Goal: Information Seeking & Learning: Learn about a topic

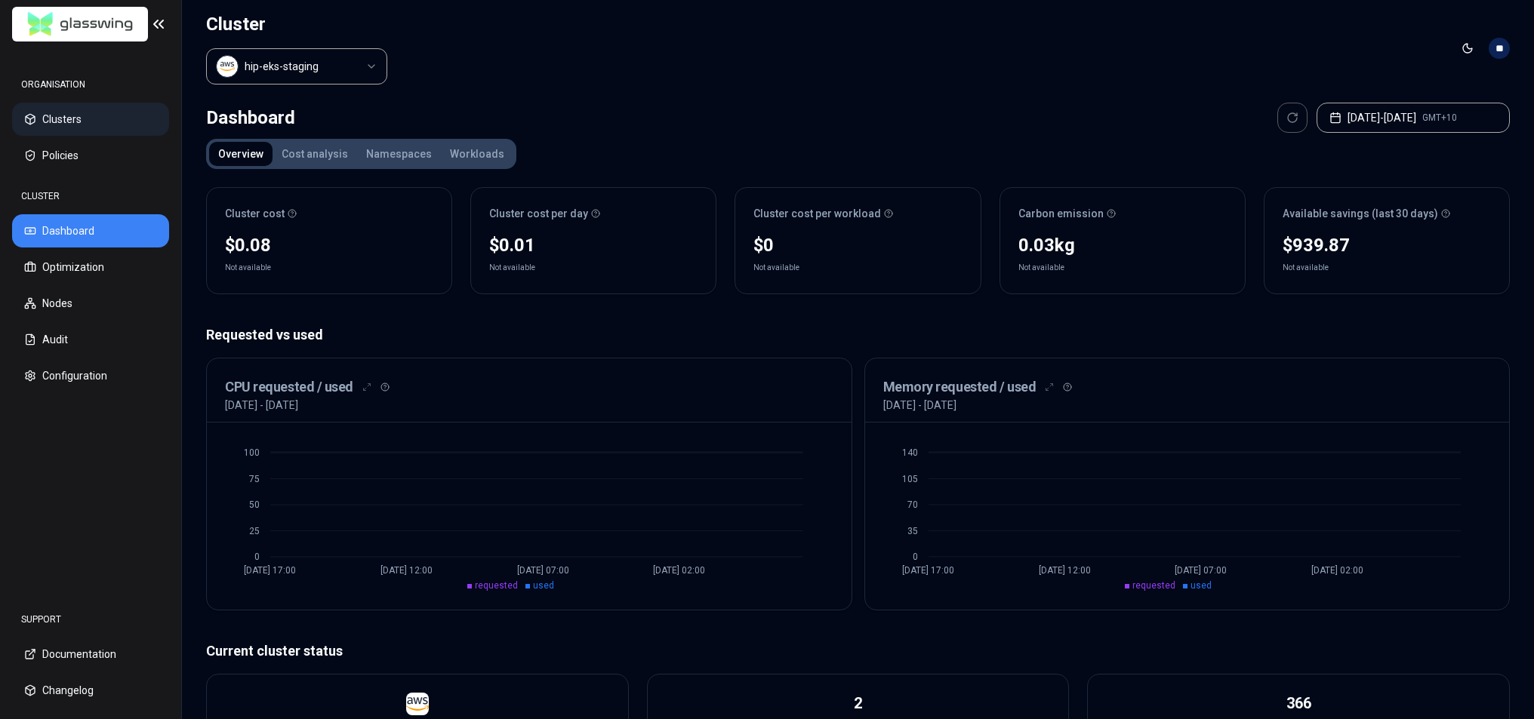
click at [96, 112] on button "Clusters" at bounding box center [90, 119] width 157 height 33
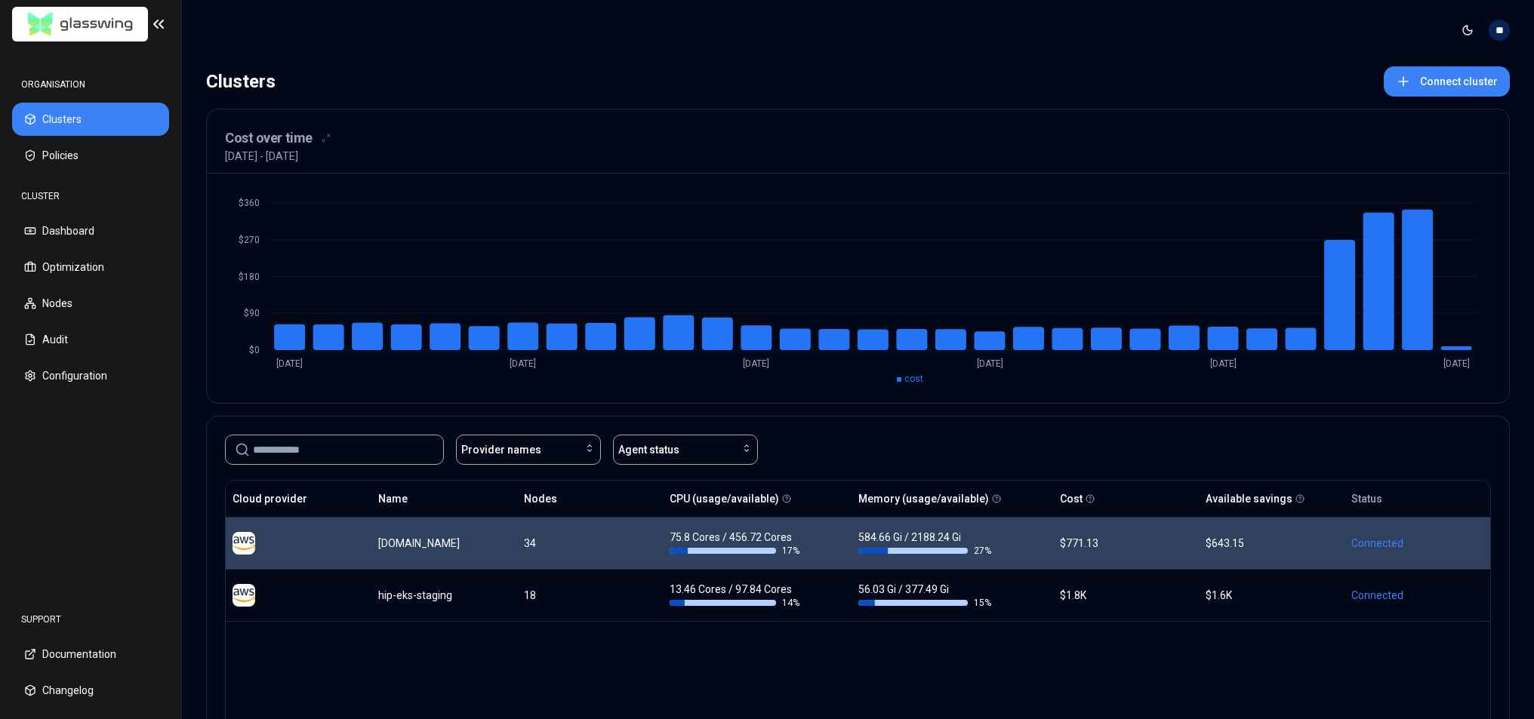
click at [802, 545] on div "17 %" at bounding box center [735, 551] width 133 height 12
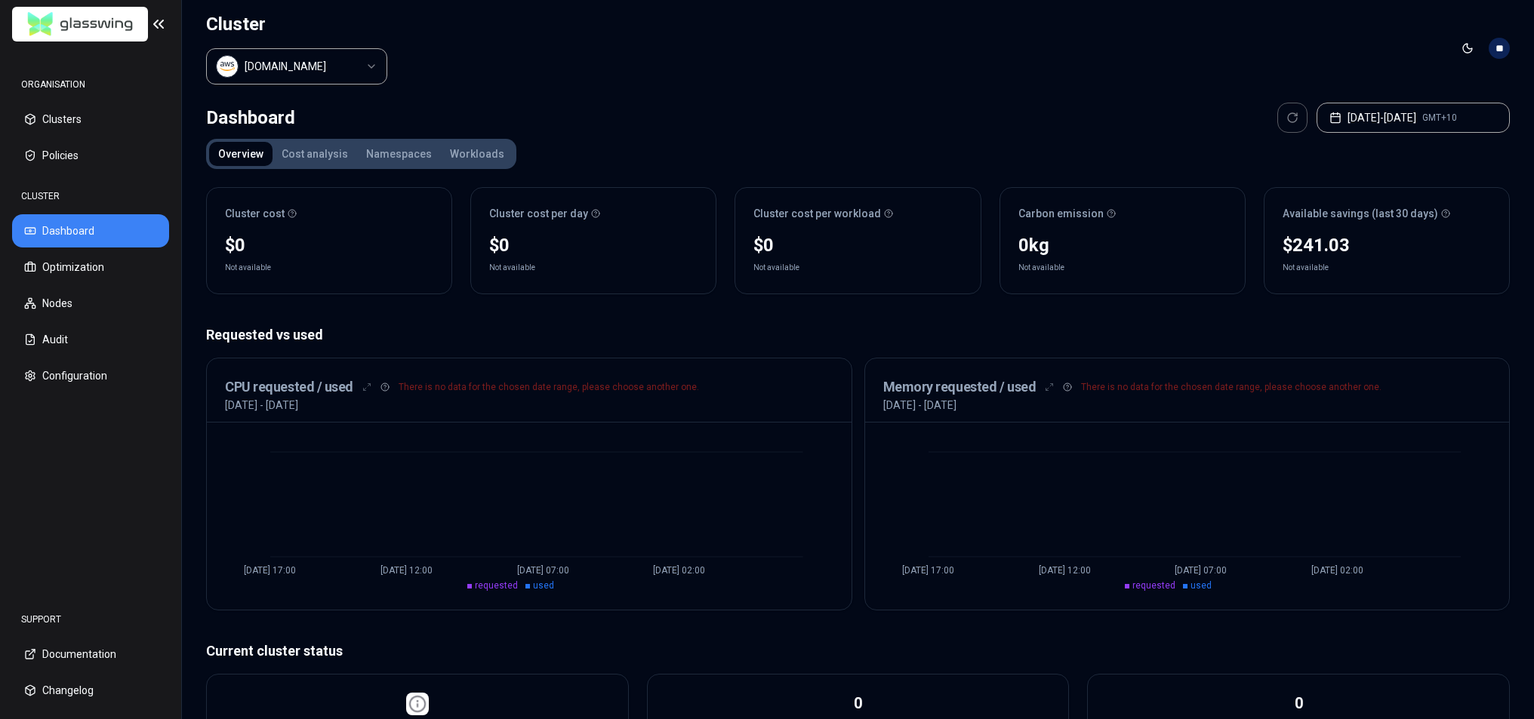
click at [550, 312] on div "Cluster cost $0 Not available Cluster cost per day $0 Not available Cluster cos…" at bounding box center [857, 631] width 1303 height 912
click at [323, 146] on button "Cost analysis" at bounding box center [314, 154] width 85 height 24
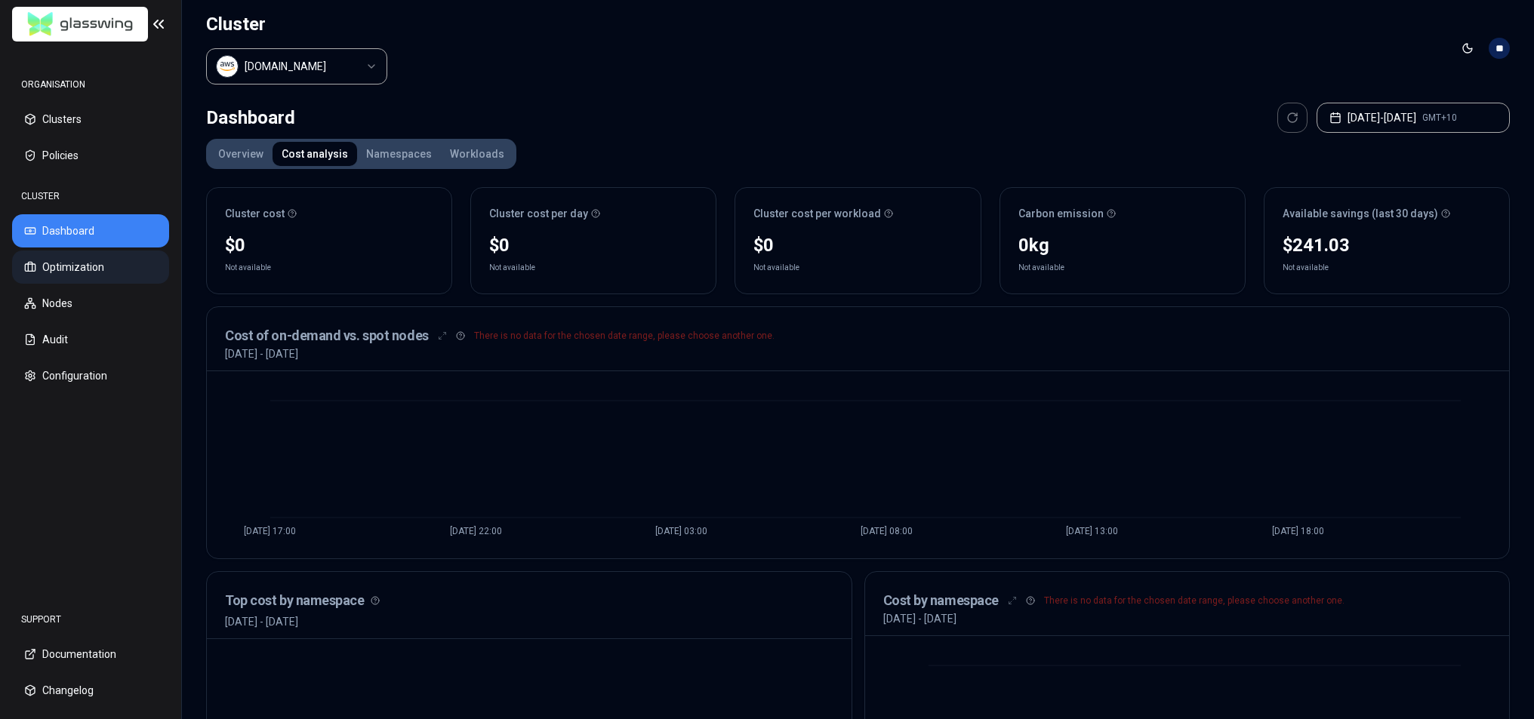
click at [78, 268] on button "Optimization" at bounding box center [90, 267] width 157 height 33
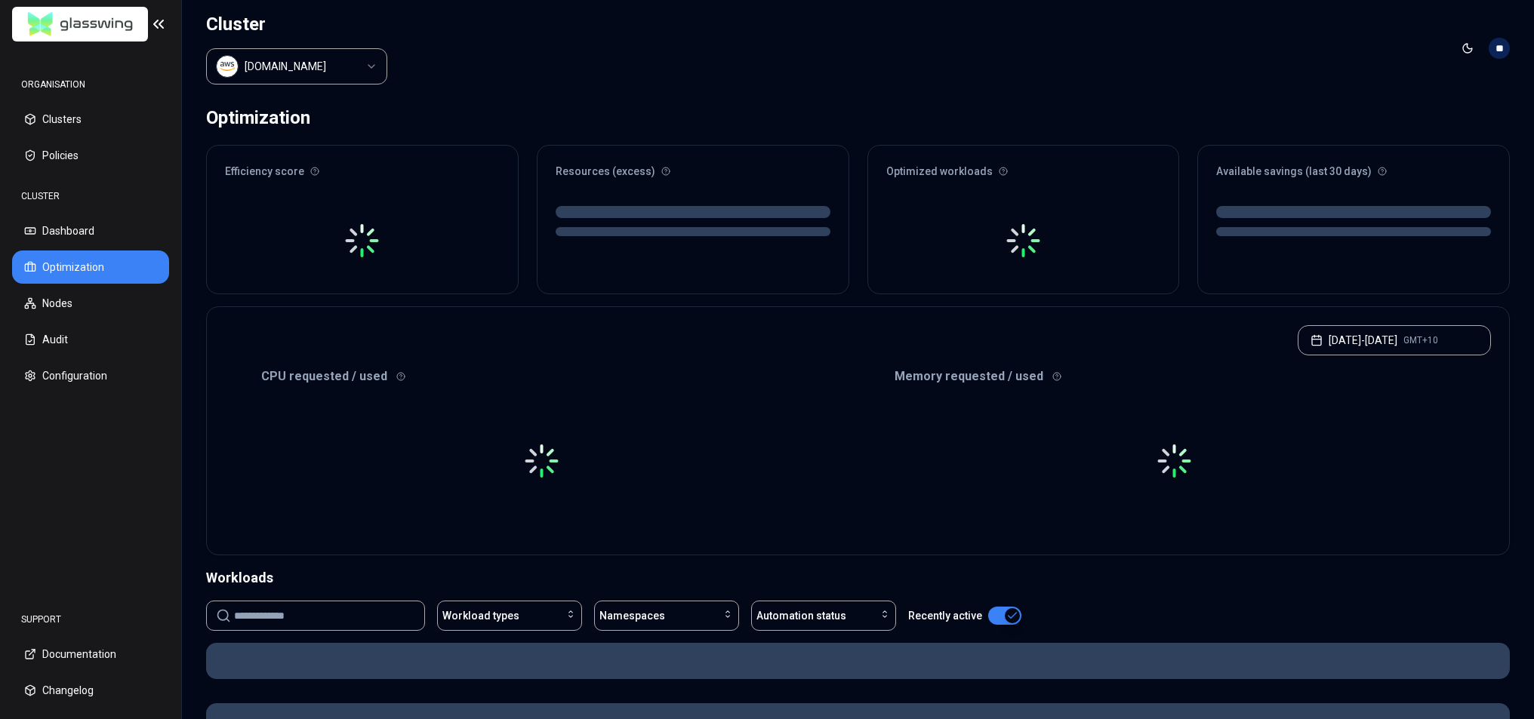
click at [278, 61] on html "ORGANISATION Clusters Policies CLUSTER Dashboard Optimization Nodes Audit Confi…" at bounding box center [767, 359] width 1534 height 719
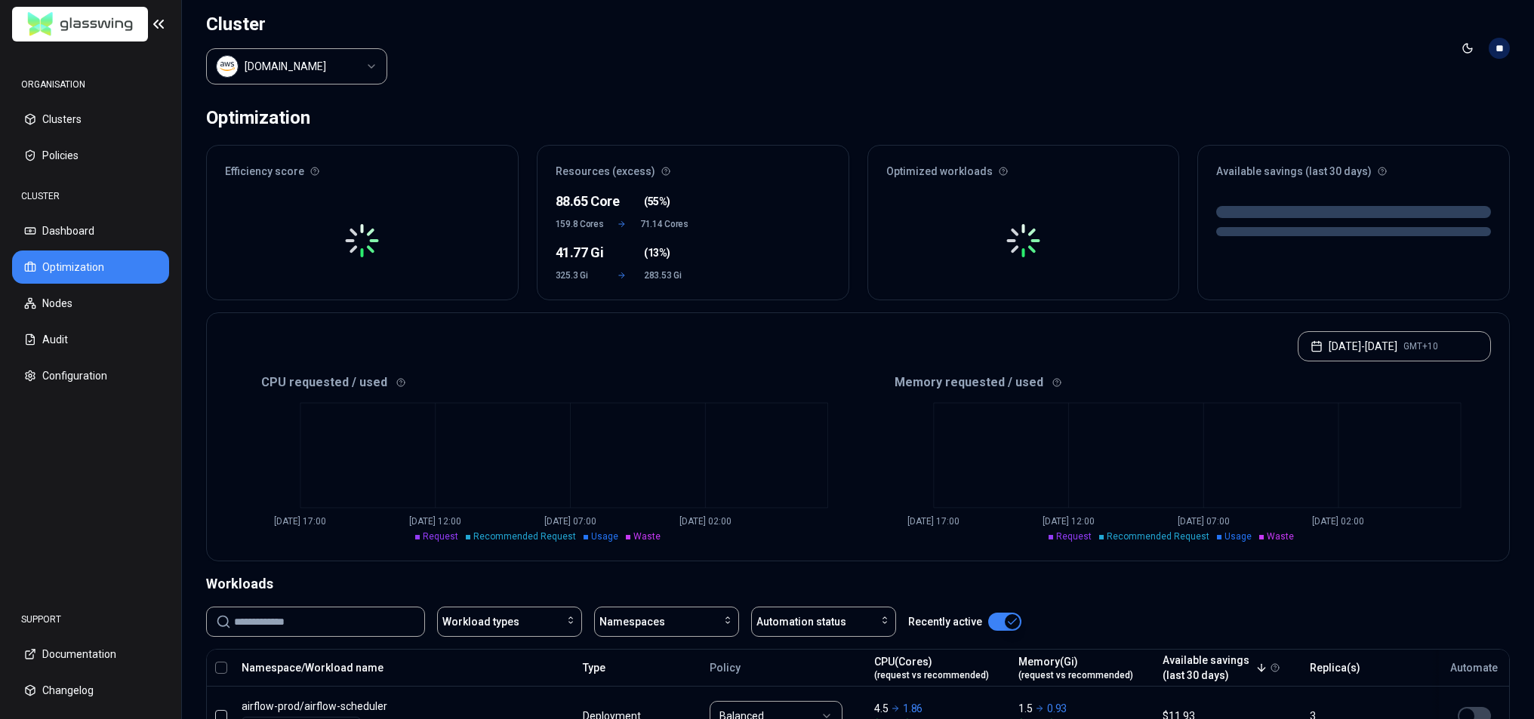
click at [668, 83] on html "ORGANISATION Clusters Policies CLUSTER Dashboard Optimization Nodes Audit Confi…" at bounding box center [767, 359] width 1534 height 719
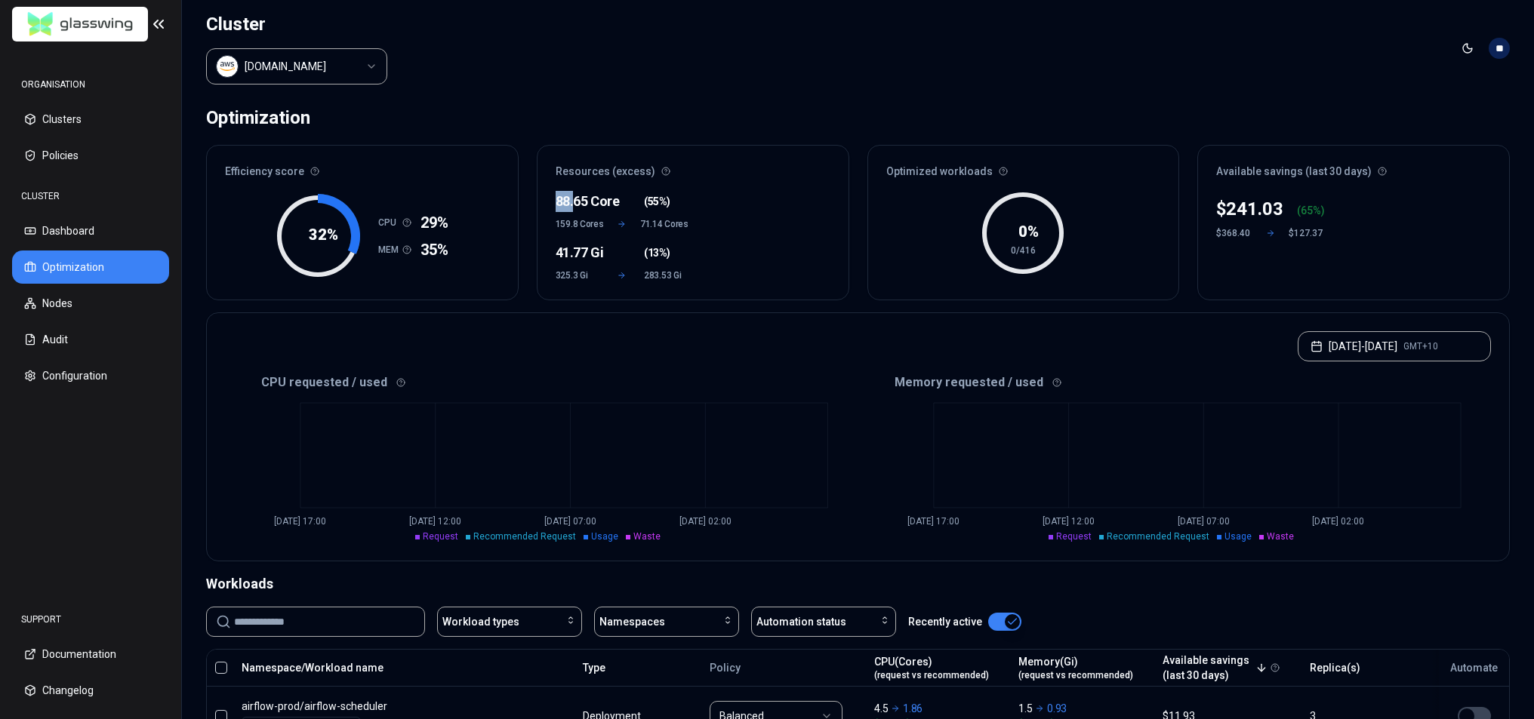
drag, startPoint x: 554, startPoint y: 199, endPoint x: 574, endPoint y: 200, distance: 19.6
click at [574, 200] on div "88.65 Core ( 55% ) 159.8 Cores 71.14 Cores 41.77 Gi ( 13% ) 325.3 Gi 283.53 Gi" at bounding box center [692, 244] width 311 height 112
click at [586, 224] on span "159.8 Cores" at bounding box center [579, 224] width 48 height 12
drag, startPoint x: 553, startPoint y: 196, endPoint x: 570, endPoint y: 198, distance: 16.7
click at [570, 198] on div "88.65 Core ( 55% ) 159.8 Cores 71.14 Cores 41.77 Gi ( 13% ) 325.3 Gi 283.53 Gi" at bounding box center [692, 244] width 311 height 112
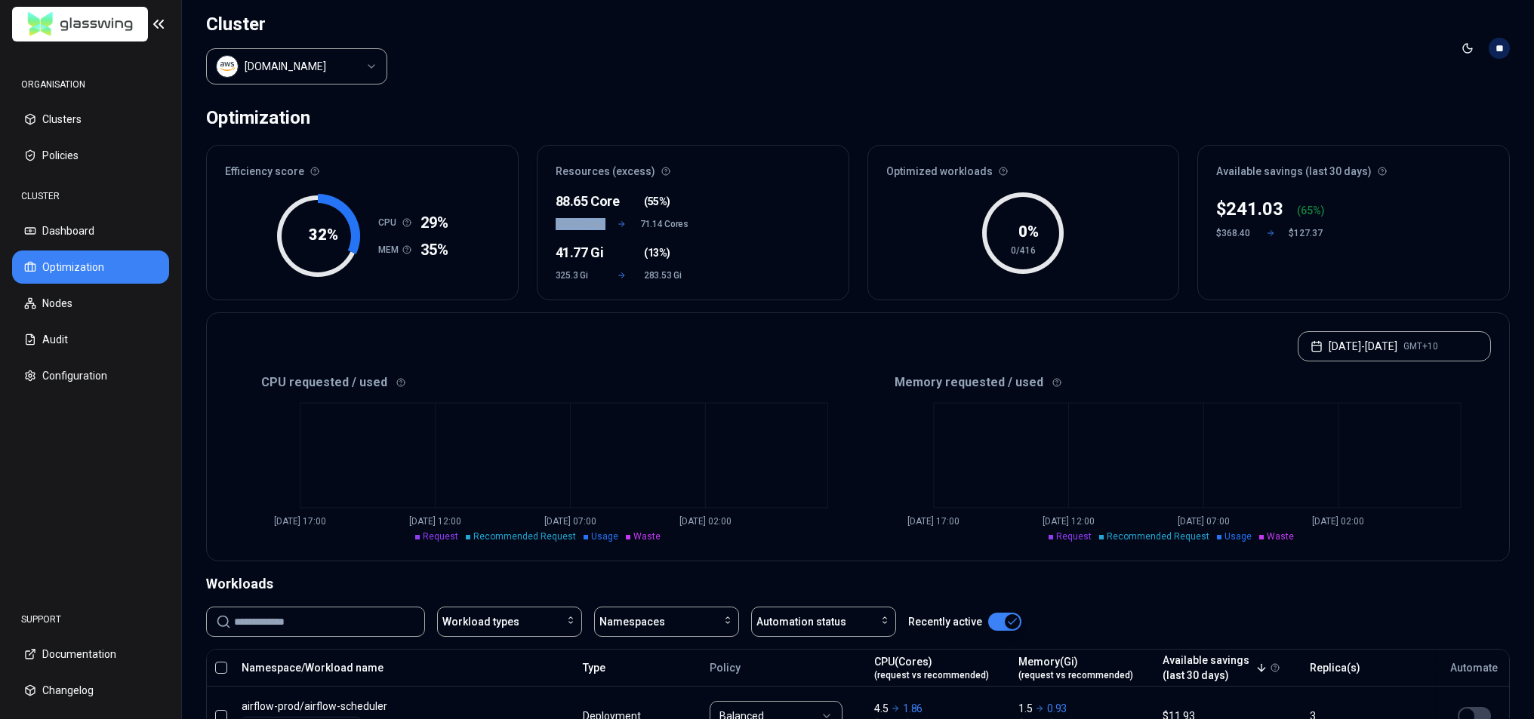
drag, startPoint x: 557, startPoint y: 220, endPoint x: 608, endPoint y: 220, distance: 51.3
click at [608, 220] on div "159.8 Cores 71.14 Cores" at bounding box center [621, 224] width 133 height 12
click at [628, 123] on div "Optimization" at bounding box center [857, 118] width 1303 height 30
drag, startPoint x: 603, startPoint y: 218, endPoint x: 557, endPoint y: 218, distance: 46.0
click at [558, 218] on div "159.8 Cores 71.14 Cores" at bounding box center [621, 224] width 133 height 12
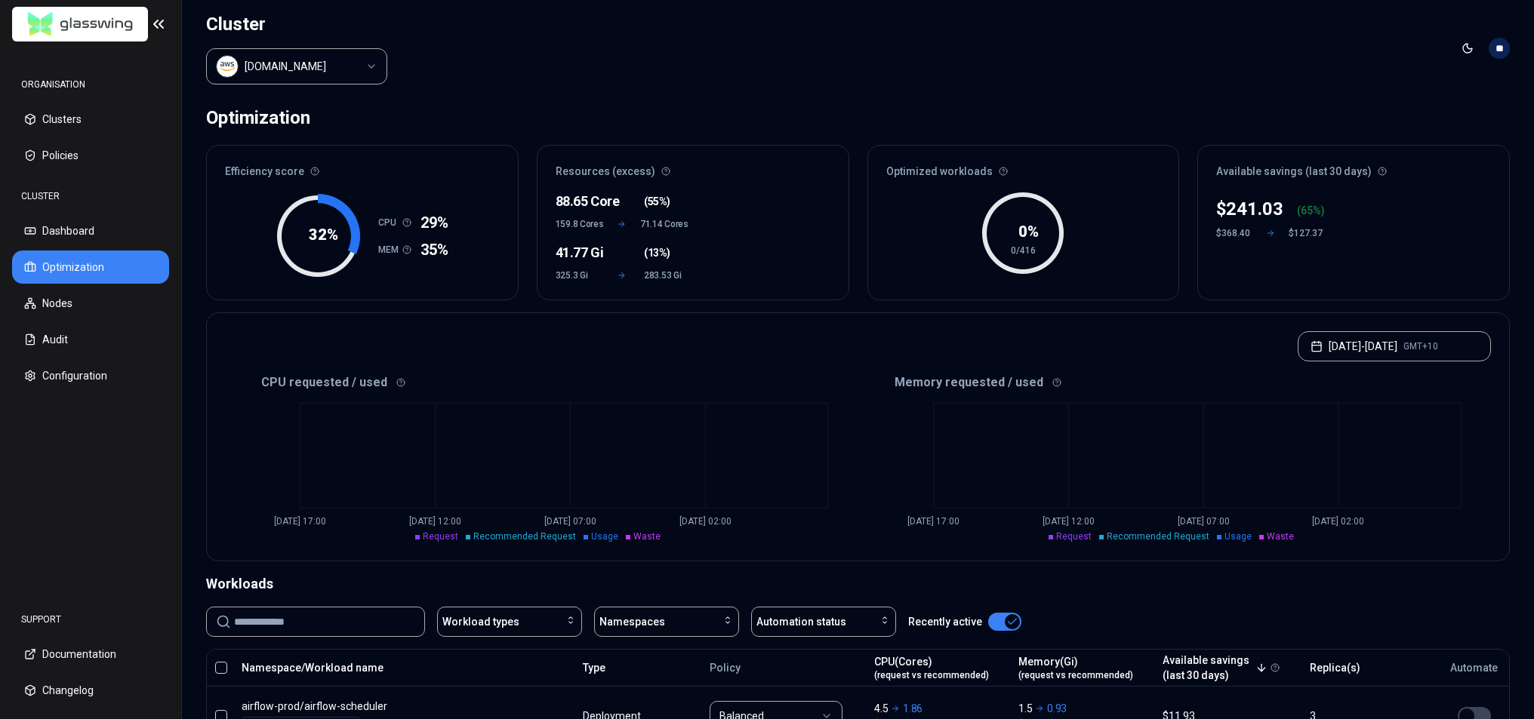
drag, startPoint x: 531, startPoint y: 223, endPoint x: 540, endPoint y: 223, distance: 9.1
click at [533, 223] on div "Efficiency score 32 % CPU 29% MEM 35% Resources (excess) 88.65 Core ( 55% ) 159…" at bounding box center [857, 222] width 1303 height 155
drag, startPoint x: 544, startPoint y: 212, endPoint x: 586, endPoint y: 264, distance: 66.6
click at [583, 217] on div "88.65 Core ( 55% ) 159.8 Cores 71.14 Cores 41.77 Gi ( 13% ) 325.3 Gi 283.53 Gi" at bounding box center [692, 244] width 311 height 112
click at [578, 361] on div "[DATE] - [DATE] GMT+10" at bounding box center [858, 341] width 1302 height 57
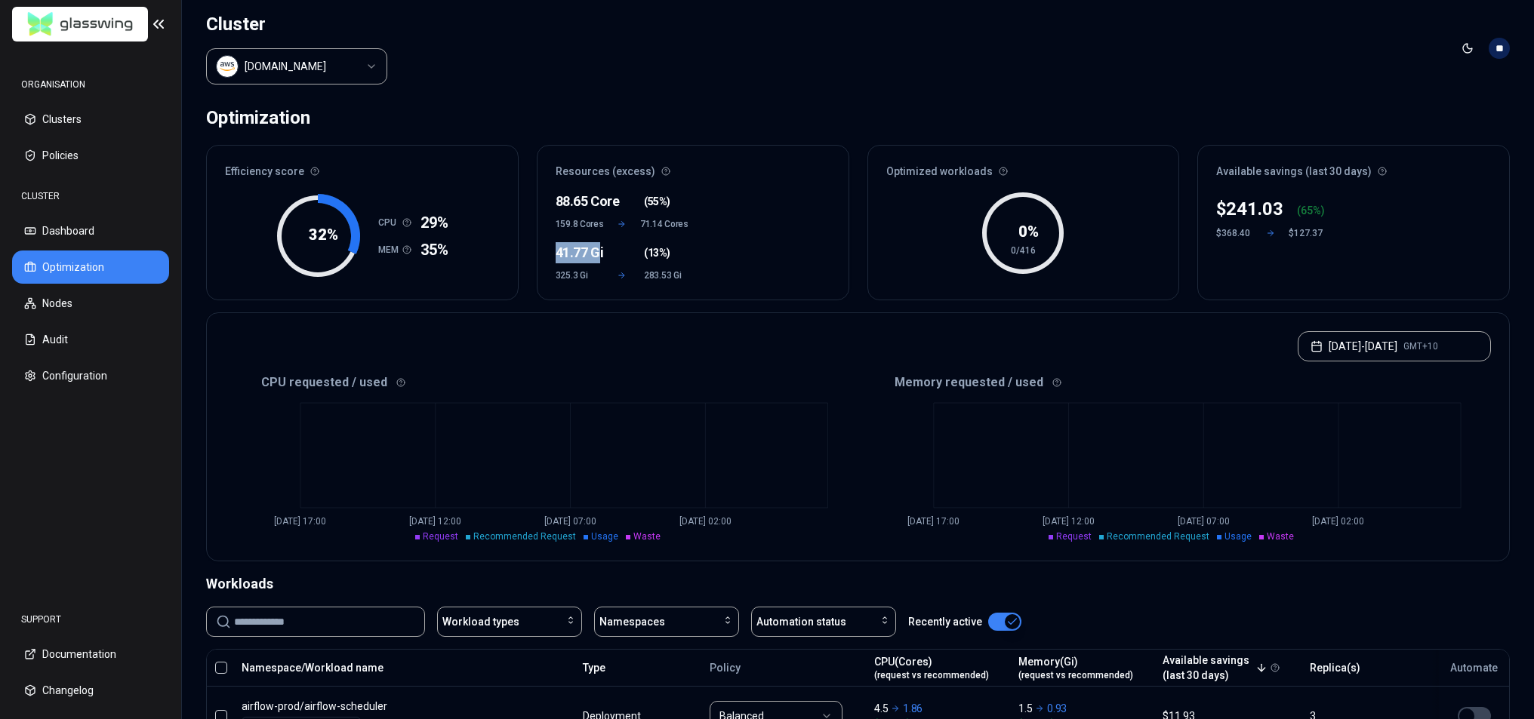
drag, startPoint x: 550, startPoint y: 247, endPoint x: 592, endPoint y: 254, distance: 42.2
click at [595, 251] on div "88.65 Core ( 55% ) 159.8 Cores 71.14 Cores 41.77 Gi ( 13% ) 325.3 Gi 283.53 Gi" at bounding box center [692, 244] width 311 height 112
click at [575, 284] on div "88.65 Core ( 55% ) 159.8 Cores 71.14 Cores 41.77 Gi ( 13% ) 325.3 Gi 283.53 Gi" at bounding box center [692, 244] width 311 height 112
drag, startPoint x: 554, startPoint y: 272, endPoint x: 583, endPoint y: 274, distance: 29.5
click at [583, 274] on div "88.65 Core ( 55% ) 159.8 Cores 71.14 Cores 41.77 Gi ( 13% ) 325.3 Gi 283.53 Gi" at bounding box center [692, 244] width 311 height 112
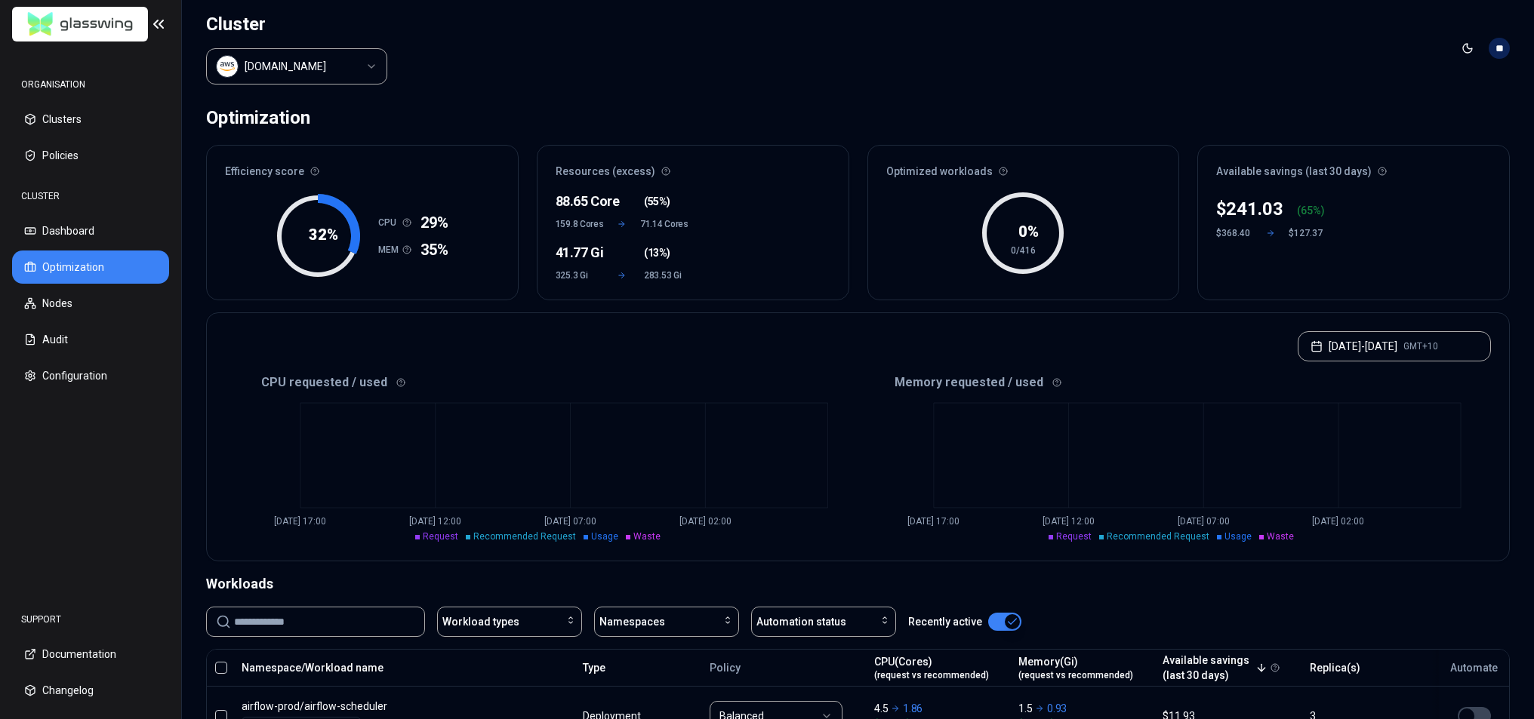
click at [588, 275] on span "325.3 Gi" at bounding box center [577, 275] width 45 height 12
drag, startPoint x: 570, startPoint y: 269, endPoint x: 546, endPoint y: 269, distance: 23.4
click at [546, 269] on div "88.65 Core ( 55% ) 159.8 Cores 71.14 Cores 41.77 Gi ( 13% ) 325.3 Gi 283.53 Gi" at bounding box center [692, 244] width 311 height 112
click at [577, 288] on div "88.65 Core ( 55% ) 159.8 Cores 71.14 Cores 41.77 Gi ( 13% ) 325.3 Gi 283.53 Gi" at bounding box center [692, 244] width 311 height 112
drag, startPoint x: 546, startPoint y: 268, endPoint x: 584, endPoint y: 281, distance: 39.9
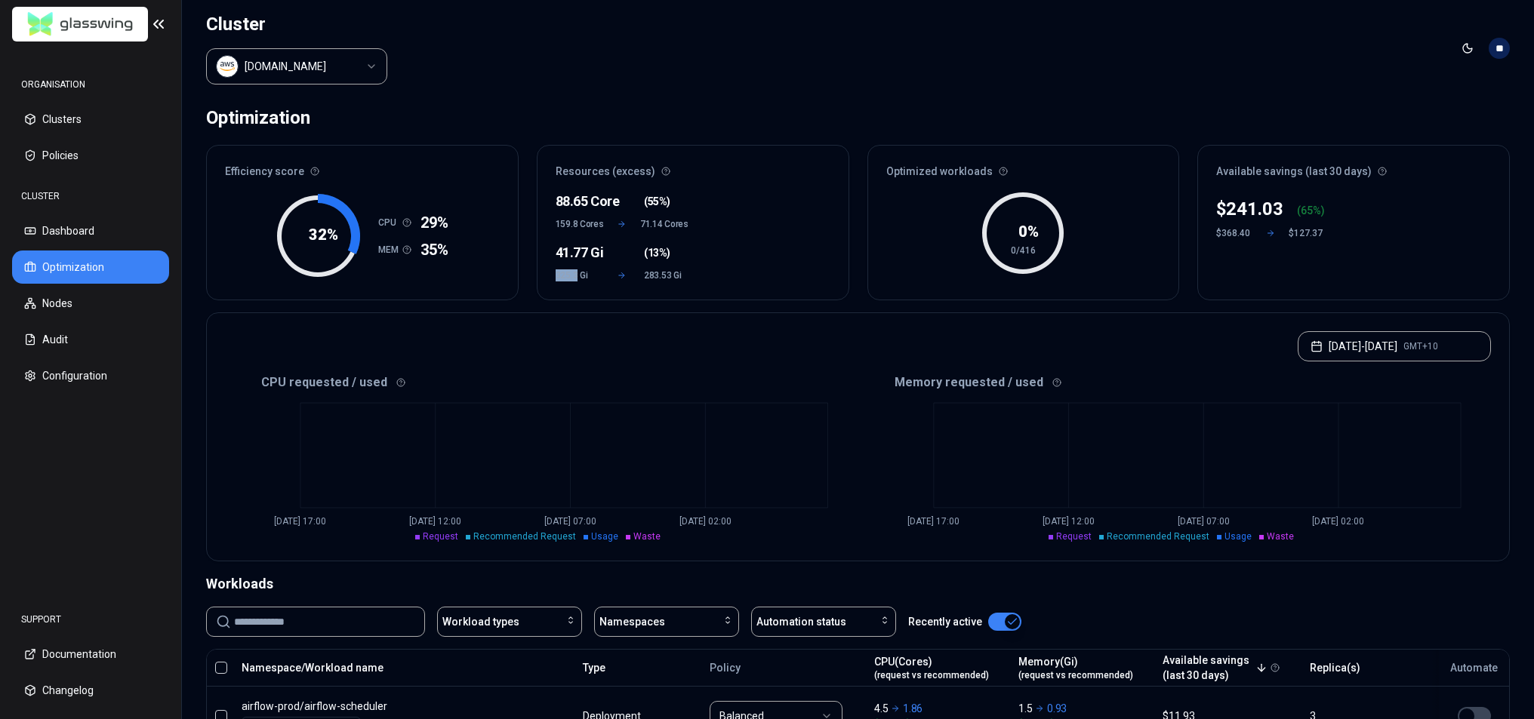
click at [577, 272] on div "88.65 Core ( 55% ) 159.8 Cores 71.14 Cores 41.77 Gi ( 13% ) 325.3 Gi 283.53 Gi" at bounding box center [692, 244] width 311 height 112
click at [584, 273] on span "325.3 Gi" at bounding box center [577, 275] width 45 height 12
drag, startPoint x: 582, startPoint y: 272, endPoint x: 538, endPoint y: 274, distance: 43.8
click at [538, 274] on div "88.65 Core ( 55% ) 159.8 Cores 71.14 Cores 41.77 Gi ( 13% ) 325.3 Gi 283.53 Gi" at bounding box center [692, 244] width 311 height 112
drag, startPoint x: 558, startPoint y: 278, endPoint x: 550, endPoint y: 270, distance: 11.2
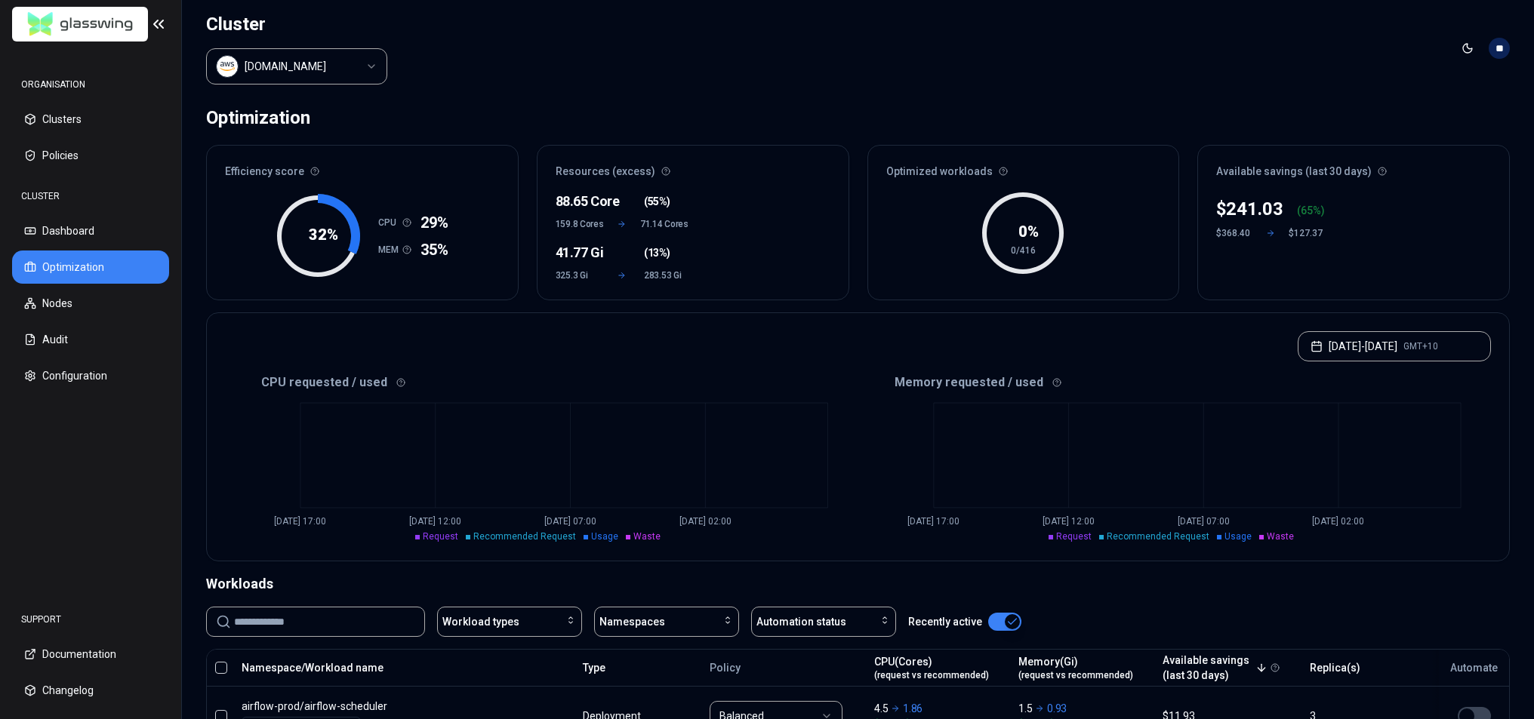
click at [556, 277] on div "88.65 Core ( 55% ) 159.8 Cores 71.14 Cores 41.77 Gi ( 13% ) 325.3 Gi 283.53 Gi" at bounding box center [692, 244] width 311 height 112
drag, startPoint x: 550, startPoint y: 270, endPoint x: 592, endPoint y: 275, distance: 41.8
click at [589, 270] on div "88.65 Core ( 55% ) 159.8 Cores 71.14 Cores 41.77 Gi ( 13% ) 325.3 Gi 283.53 Gi" at bounding box center [692, 244] width 311 height 112
click at [593, 284] on div "88.65 Core ( 55% ) 159.8 Cores 71.14 Cores 41.77 Gi ( 13% ) 325.3 Gi 283.53 Gi" at bounding box center [692, 244] width 311 height 112
drag, startPoint x: 576, startPoint y: 272, endPoint x: 551, endPoint y: 274, distance: 25.0
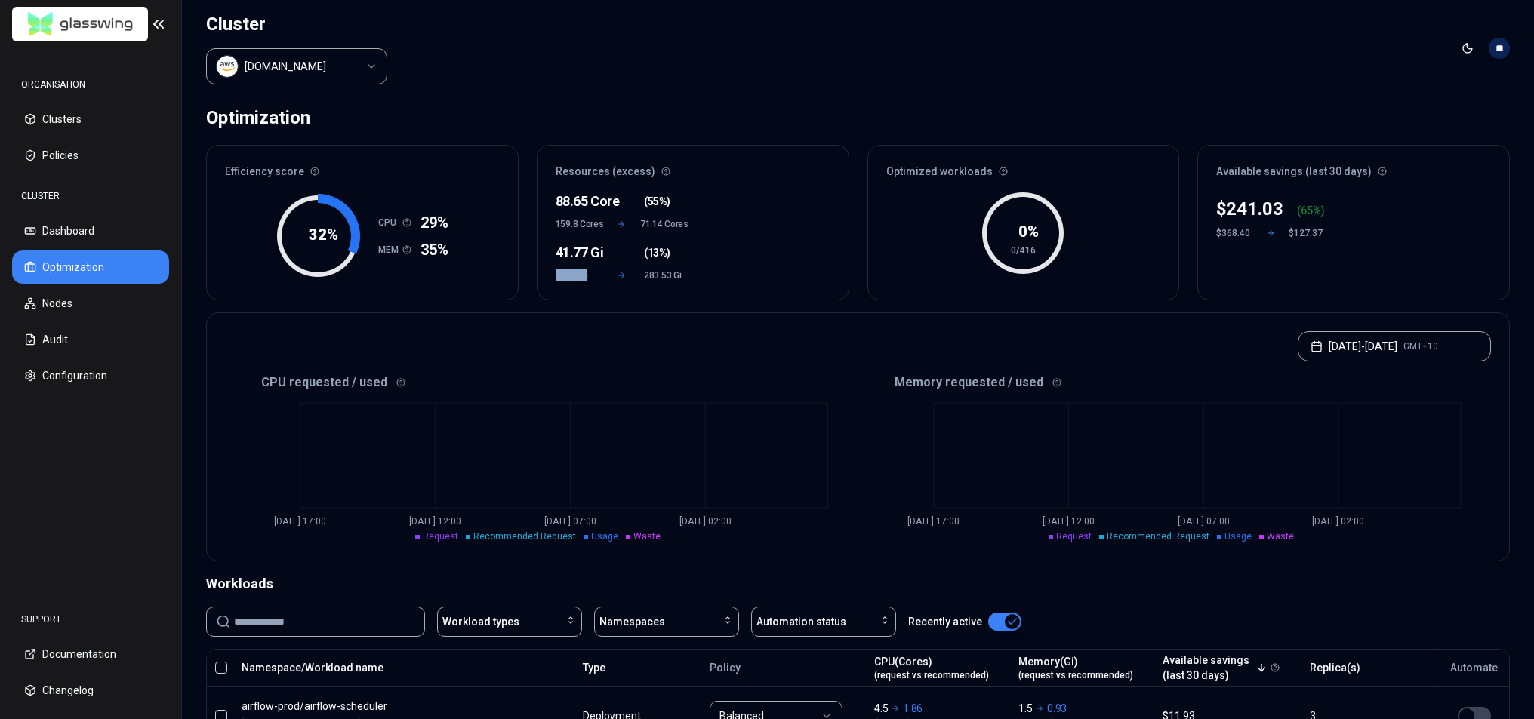
click at [551, 270] on div "88.65 Core ( 55% ) 159.8 Cores 71.14 Cores 41.77 Gi ( 13% ) 325.3 Gi 283.53 Gi" at bounding box center [692, 244] width 311 height 112
click at [564, 280] on div "88.65 Core ( 55% ) 159.8 Cores 71.14 Cores 41.77 Gi ( 13% ) 325.3 Gi 283.53 Gi" at bounding box center [692, 244] width 311 height 112
drag, startPoint x: 555, startPoint y: 273, endPoint x: 602, endPoint y: 275, distance: 47.6
click at [598, 272] on div "325.3 Gi 283.53 Gi" at bounding box center [621, 275] width 133 height 12
drag, startPoint x: 596, startPoint y: 300, endPoint x: 588, endPoint y: 303, distance: 9.1
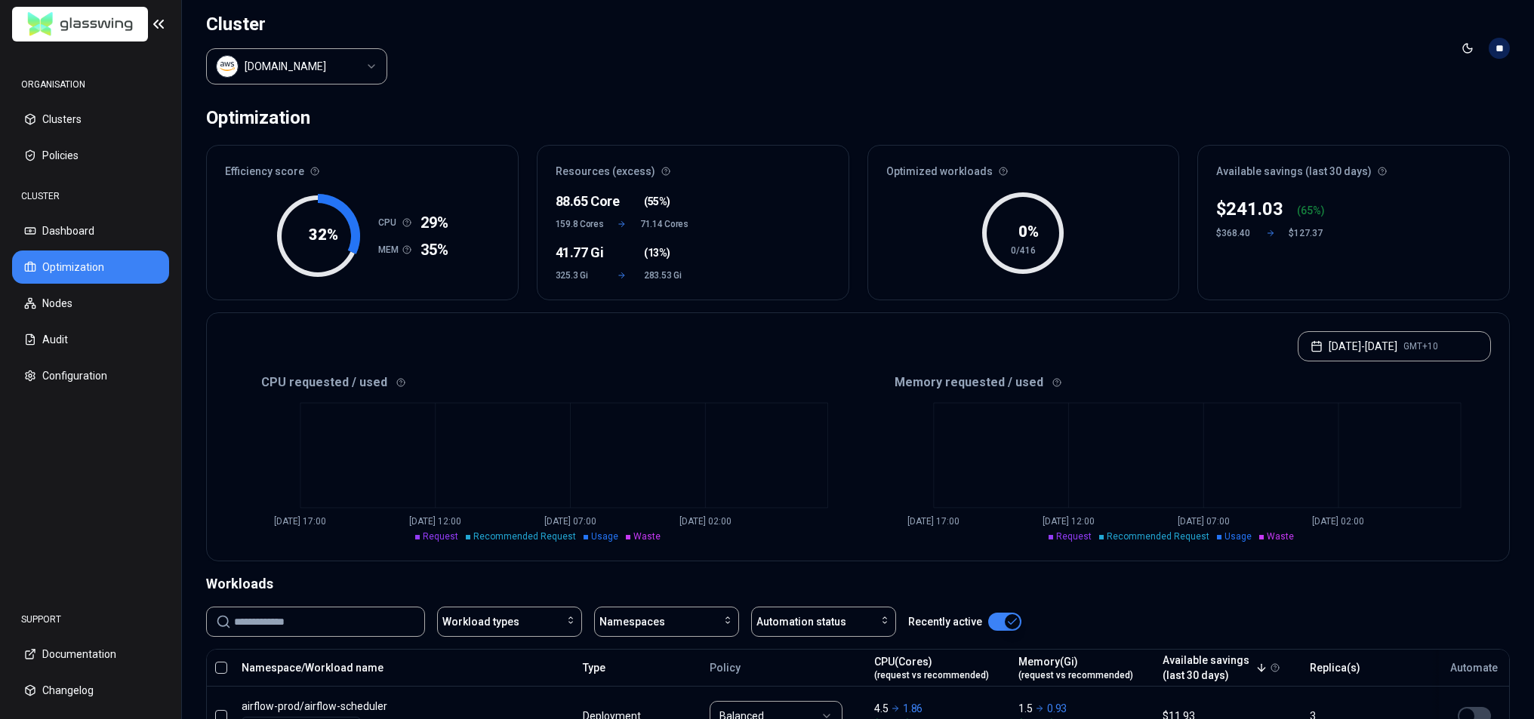
click at [594, 300] on div "Optimization Efficiency score 32 % CPU 29% MEM 35% Resources (excess) 88.65 Cor…" at bounding box center [858, 730] width 1352 height 1266
drag, startPoint x: 573, startPoint y: 320, endPoint x: 565, endPoint y: 318, distance: 7.7
click at [570, 319] on div "[DATE] - [DATE] GMT+10" at bounding box center [858, 341] width 1302 height 57
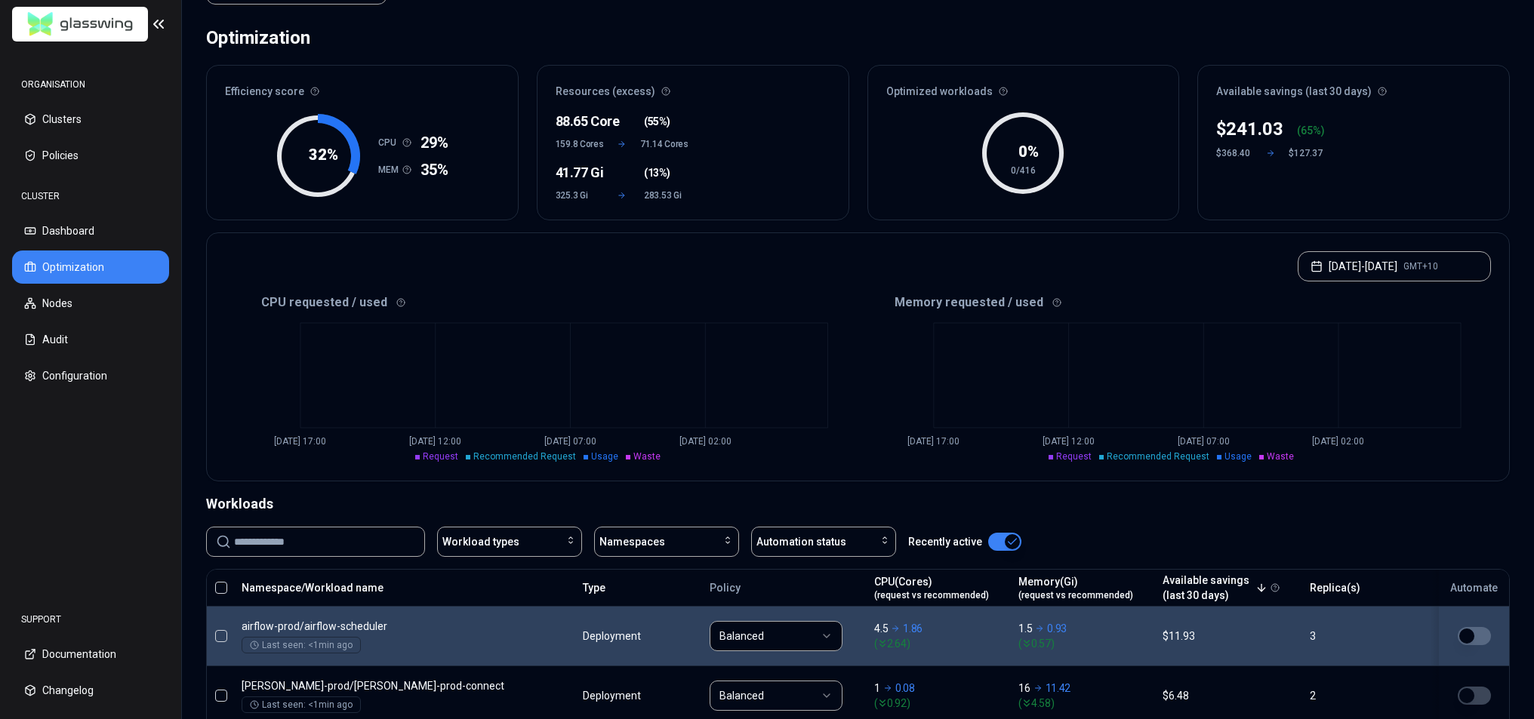
scroll to position [6, 0]
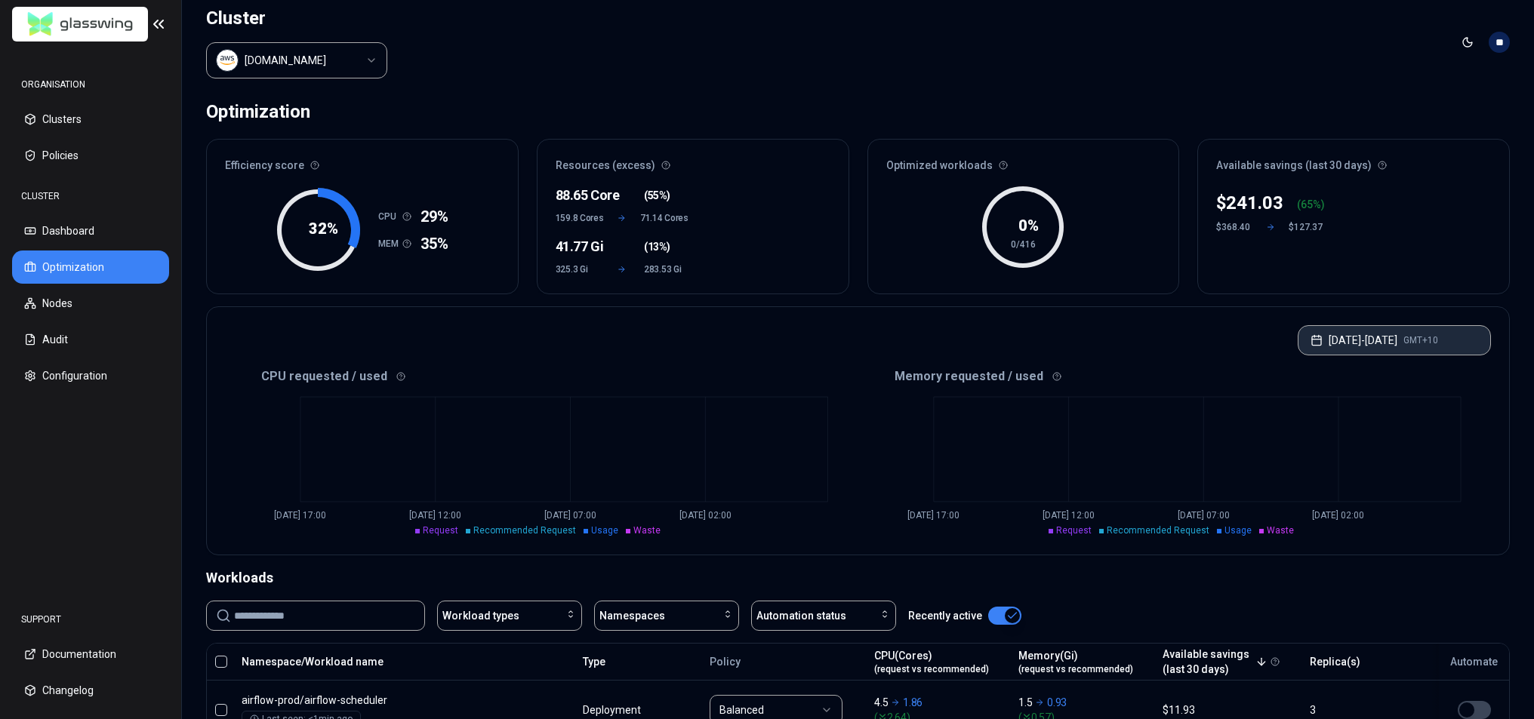
click at [1397, 340] on button "[DATE] - [DATE] GMT+10" at bounding box center [1393, 340] width 193 height 30
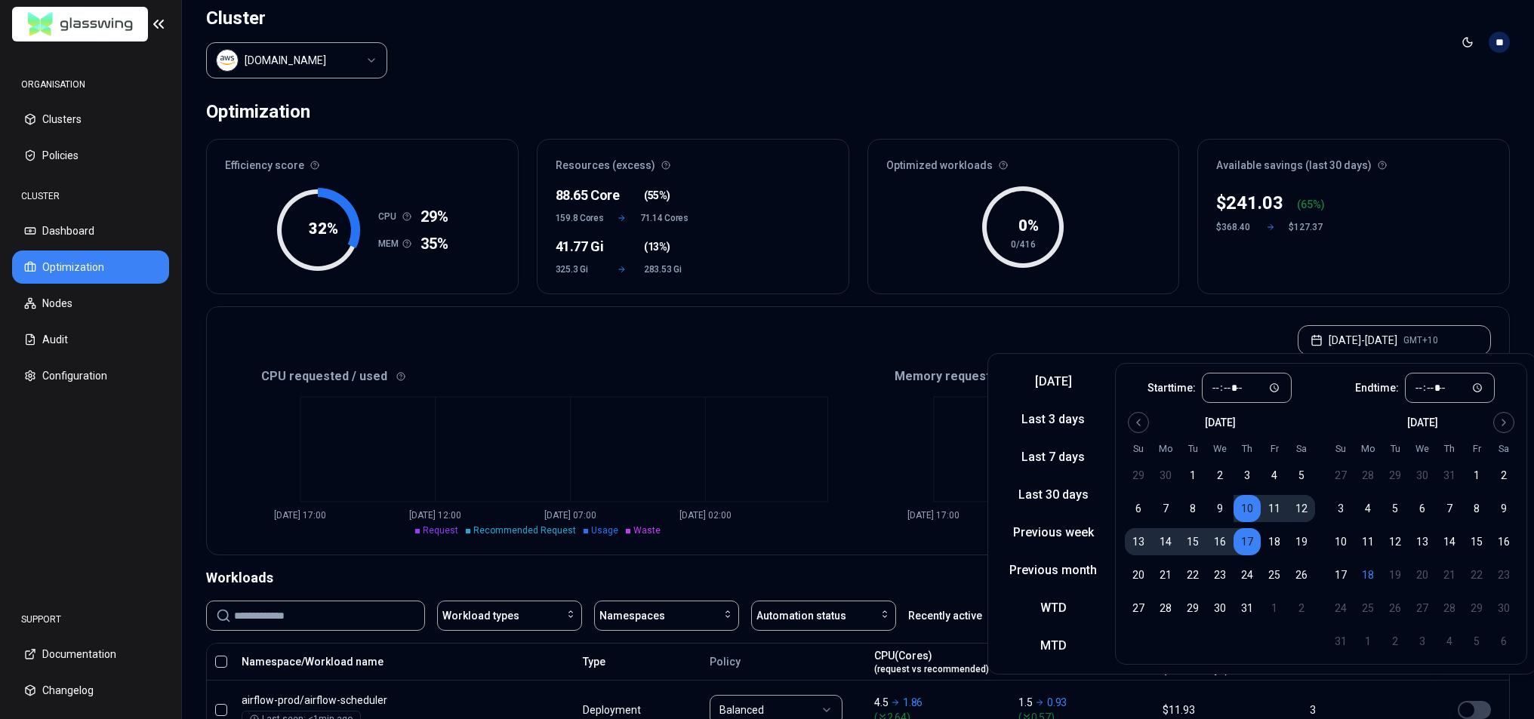
click at [639, 329] on div "[DATE] - [DATE] GMT+10" at bounding box center [858, 335] width 1302 height 57
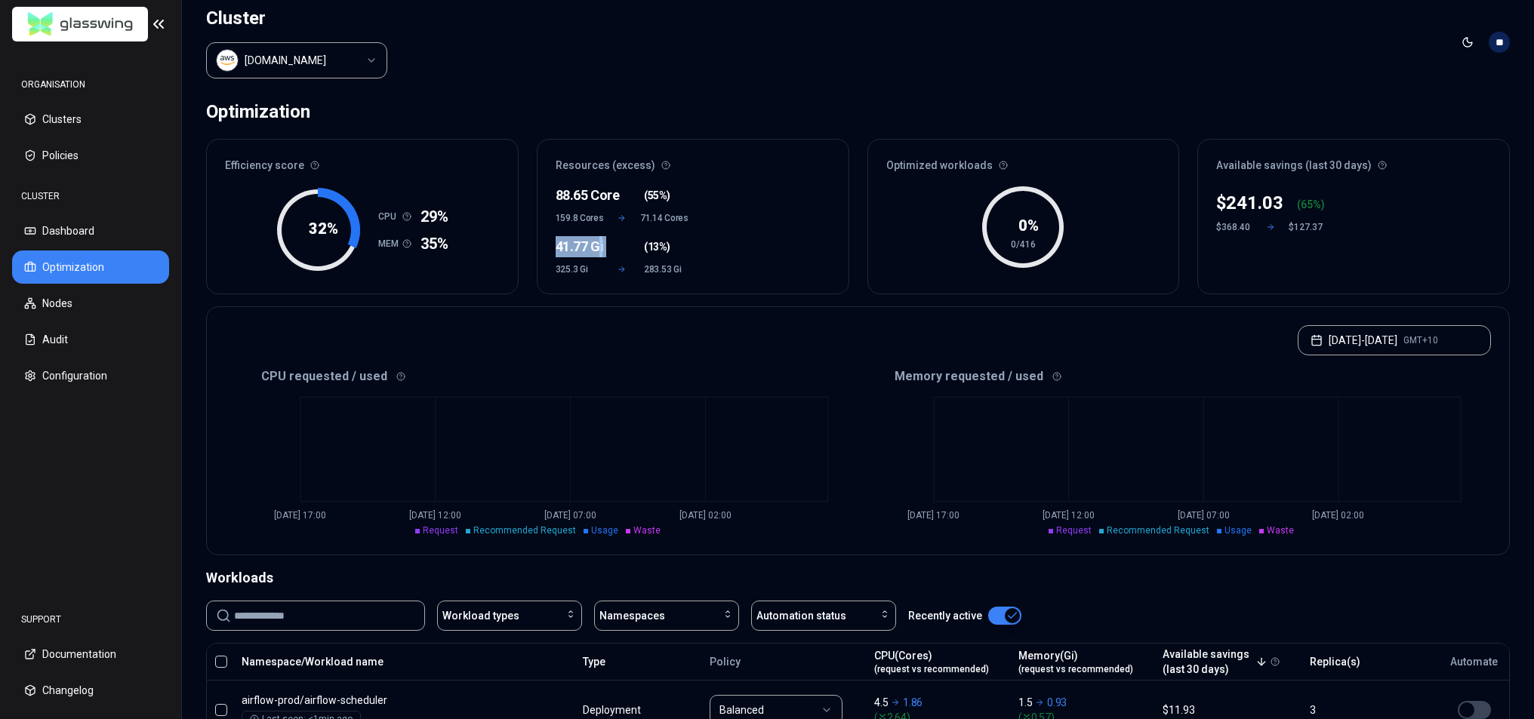
drag, startPoint x: 548, startPoint y: 241, endPoint x: 645, endPoint y: 254, distance: 98.1
click at [630, 248] on div "88.65 Core ( 55% ) 159.8 Cores 71.14 Cores 41.77 Gi ( 13% ) 325.3 Gi 283.53 Gi" at bounding box center [692, 238] width 311 height 112
click at [631, 318] on div "[DATE] - [DATE] GMT+10" at bounding box center [858, 335] width 1302 height 57
drag, startPoint x: 574, startPoint y: 188, endPoint x: 684, endPoint y: 265, distance: 133.8
click at [684, 265] on div "88.65 Core ( 55% ) 159.8 Cores 71.14 Cores 41.77 Gi ( 13% ) 325.3 Gi 283.53 Gi" at bounding box center [692, 238] width 311 height 112
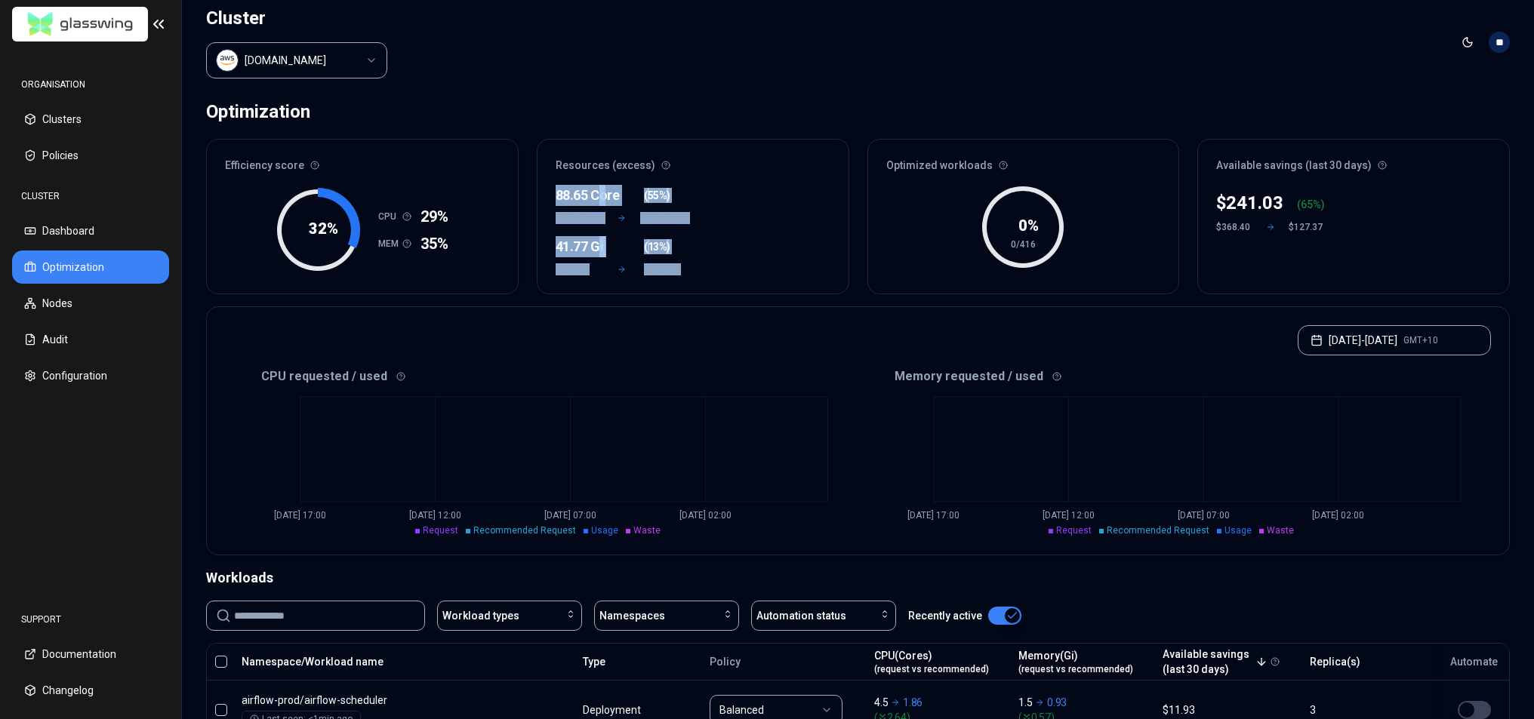
click at [697, 266] on div "88.65 Core ( 55% ) 159.8 Cores 71.14 Cores 41.77 Gi ( 13% ) 325.3 Gi 283.53 Gi" at bounding box center [692, 238] width 311 height 112
drag, startPoint x: 545, startPoint y: 190, endPoint x: 753, endPoint y: 200, distance: 208.5
click at [706, 191] on div "88.65 Core ( 55% ) 159.8 Cores 71.14 Cores 41.77 Gi ( 13% ) 325.3 Gi 283.53 Gi" at bounding box center [692, 238] width 311 height 112
drag, startPoint x: 700, startPoint y: 267, endPoint x: 692, endPoint y: 263, distance: 9.1
click at [697, 266] on div "88.65 Core ( 55% ) 159.8 Cores 71.14 Cores 41.77 Gi ( 13% ) 325.3 Gi 283.53 Gi" at bounding box center [692, 238] width 311 height 112
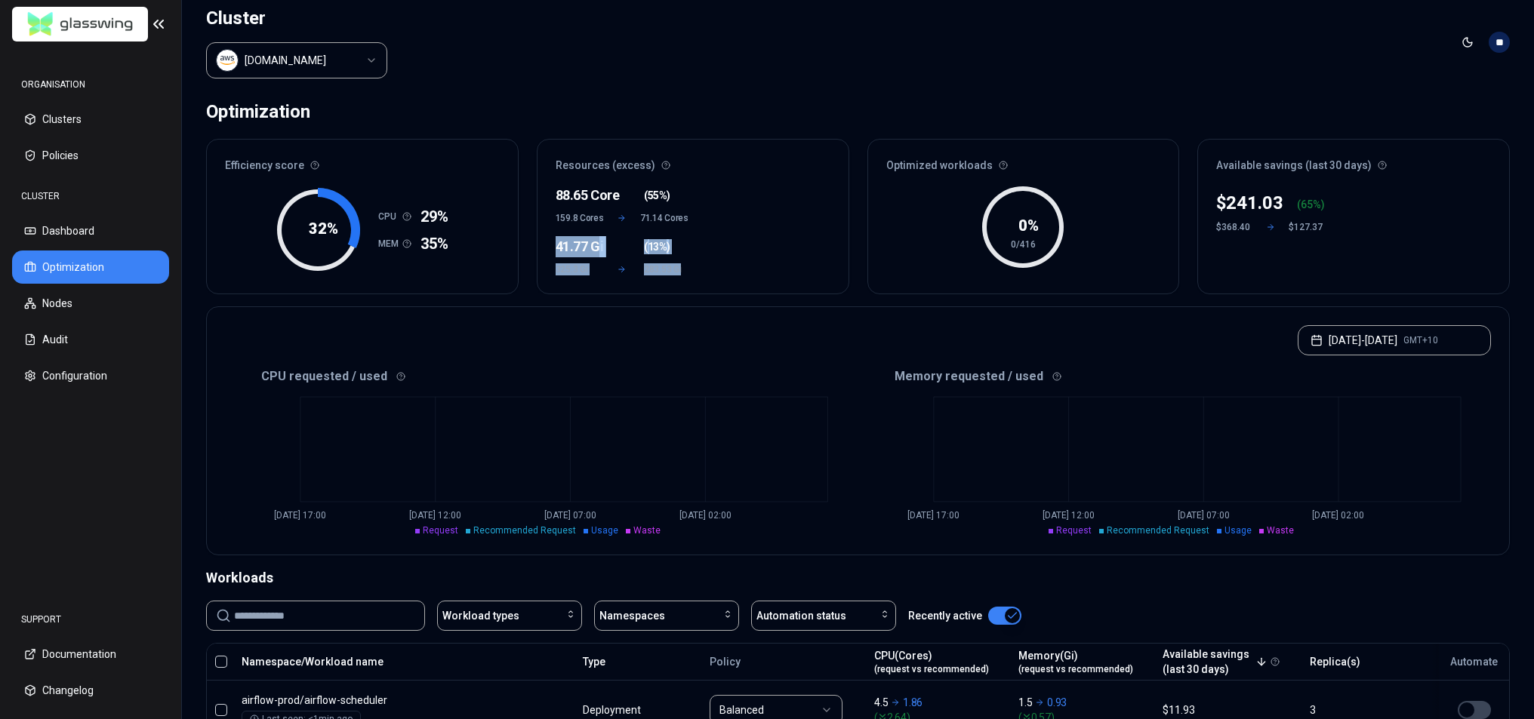
drag, startPoint x: 634, startPoint y: 253, endPoint x: 518, endPoint y: 254, distance: 115.5
click at [506, 246] on div "Efficiency score 32 % CPU 29% MEM 35% Resources (excess) 88.65 Core ( 55% ) 159…" at bounding box center [857, 216] width 1303 height 155
click at [694, 263] on div "88.65 Core ( 55% ) 159.8 Cores 71.14 Cores 41.77 Gi ( 13% ) 325.3 Gi 283.53 Gi" at bounding box center [692, 238] width 311 height 112
drag, startPoint x: 700, startPoint y: 267, endPoint x: 464, endPoint y: 258, distance: 236.4
click at [465, 258] on div "Efficiency score 32 % CPU 29% MEM 35% Resources (excess) 88.65 Core ( 55% ) 159…" at bounding box center [857, 216] width 1303 height 155
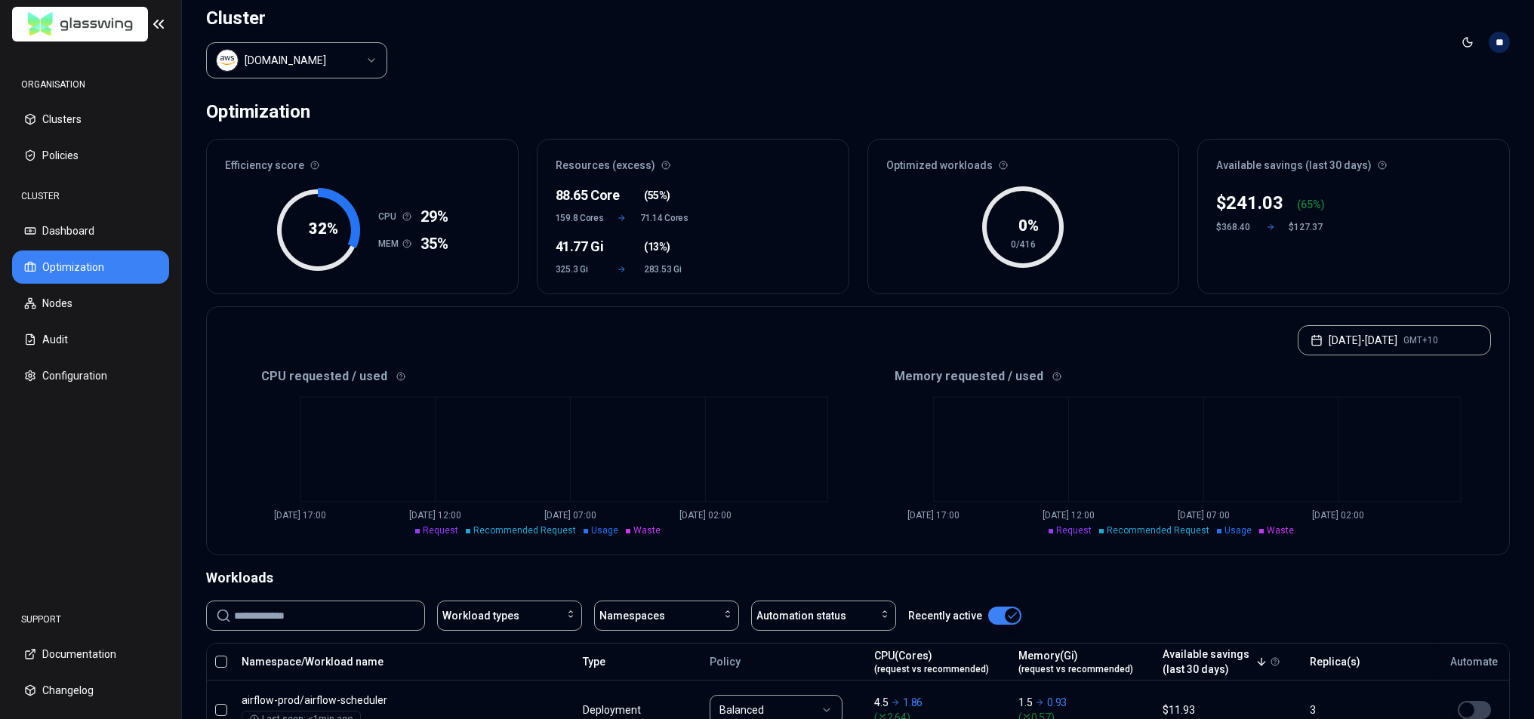
drag, startPoint x: 626, startPoint y: 260, endPoint x: 671, endPoint y: 251, distance: 46.2
click at [626, 265] on icon at bounding box center [621, 269] width 45 height 9
click at [82, 115] on button "Clusters" at bounding box center [90, 119] width 157 height 33
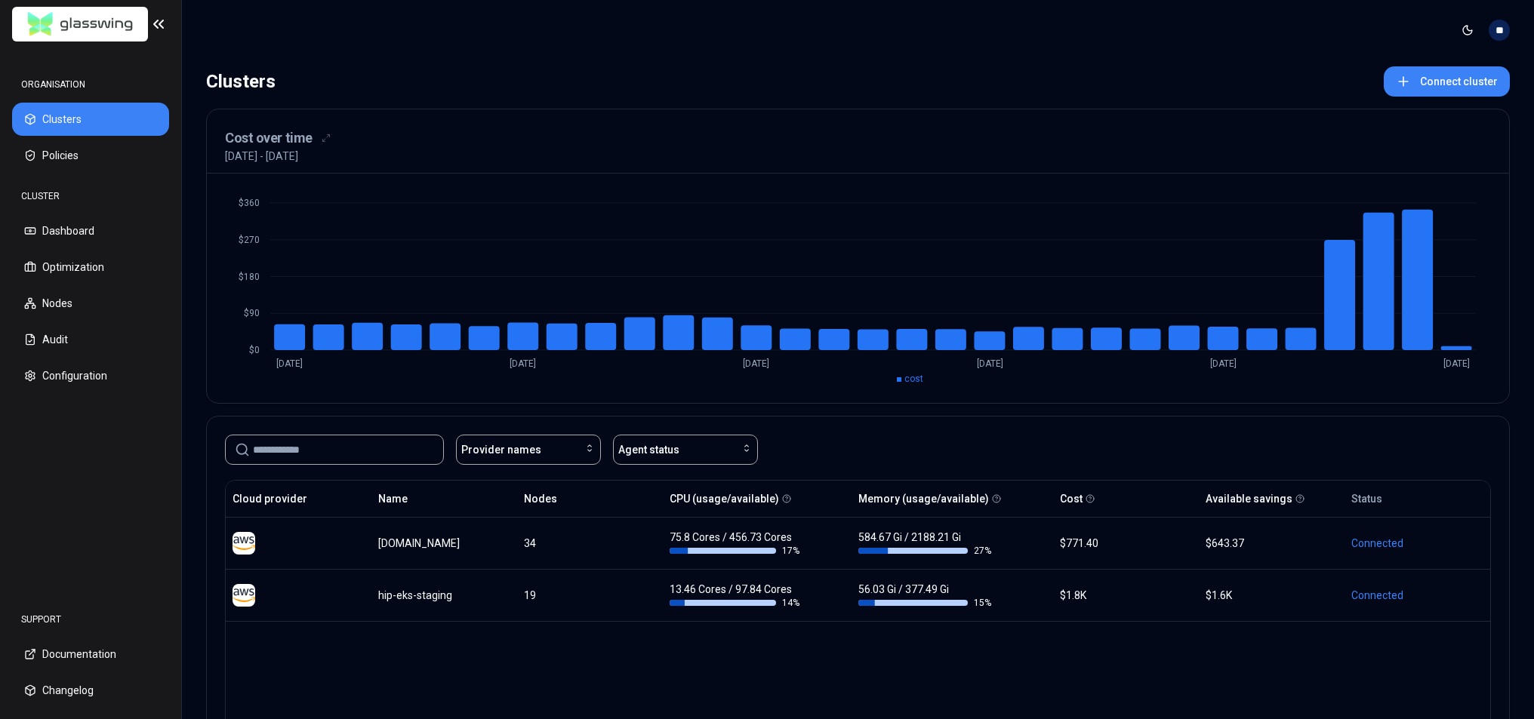
click at [900, 657] on div "Cloud provider Name Nodes CPU (usage/available) Memory (usage/available) Cost A…" at bounding box center [858, 625] width 1266 height 290
drag, startPoint x: 231, startPoint y: 152, endPoint x: 386, endPoint y: 154, distance: 154.7
click at [386, 154] on div "[DATE] - [DATE]" at bounding box center [858, 156] width 1266 height 15
click at [395, 154] on div "[DATE] - [DATE]" at bounding box center [858, 156] width 1266 height 15
drag, startPoint x: 268, startPoint y: 155, endPoint x: 221, endPoint y: 157, distance: 46.8
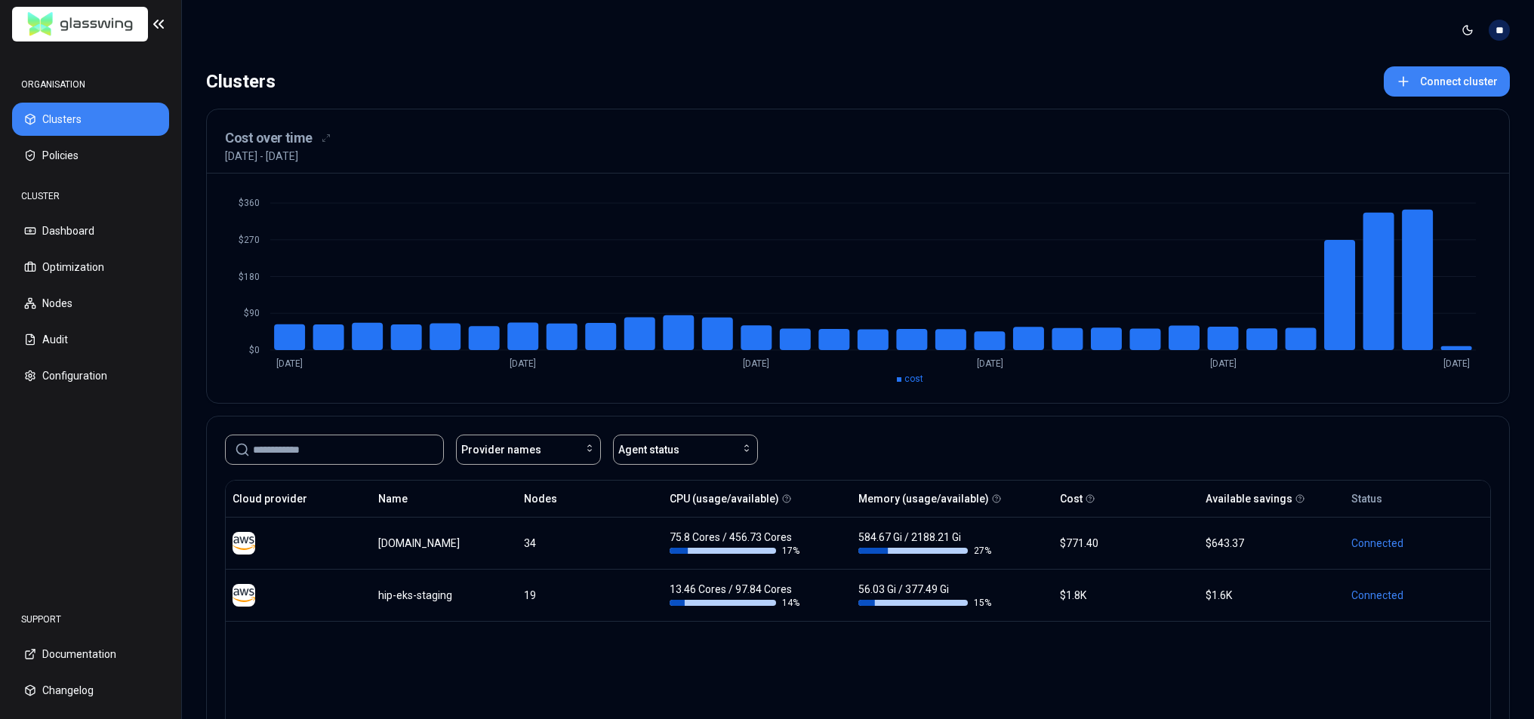
click at [221, 157] on div "Cost over time [DATE] - [DATE]" at bounding box center [858, 141] width 1302 height 64
click at [403, 166] on div "Cost over time [DATE] - [DATE]" at bounding box center [858, 141] width 1302 height 64
drag, startPoint x: 352, startPoint y: 155, endPoint x: 239, endPoint y: 154, distance: 113.2
click at [239, 154] on div "[DATE] - [DATE]" at bounding box center [858, 156] width 1266 height 15
click at [403, 152] on div "[DATE] - [DATE]" at bounding box center [858, 156] width 1266 height 15
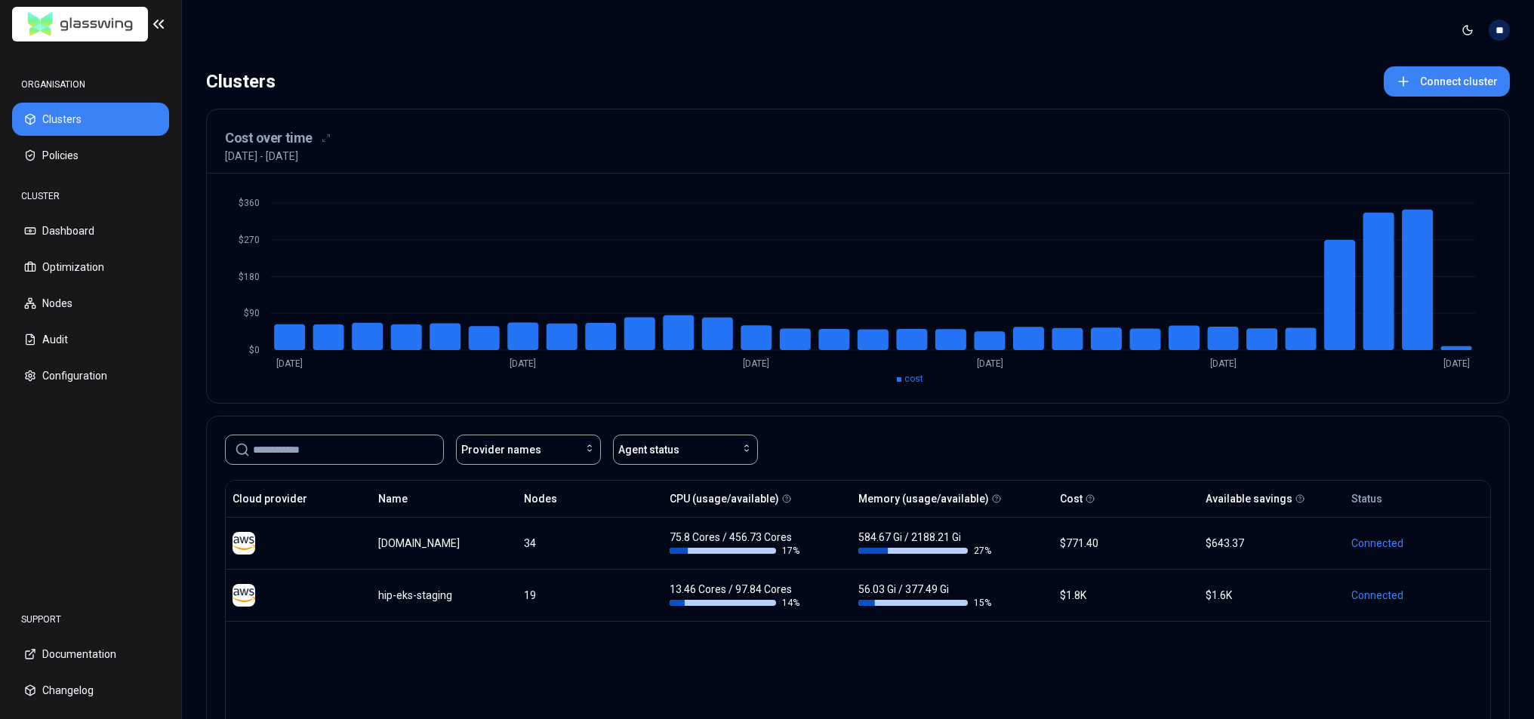
drag, startPoint x: 319, startPoint y: 152, endPoint x: 238, endPoint y: 151, distance: 81.5
click at [226, 150] on div "[DATE] - [DATE]" at bounding box center [858, 156] width 1266 height 15
click at [448, 141] on div "Cost over time" at bounding box center [858, 138] width 1266 height 21
drag, startPoint x: 337, startPoint y: 157, endPoint x: 263, endPoint y: 159, distance: 73.2
click at [263, 159] on div "[DATE] - [DATE]" at bounding box center [858, 156] width 1266 height 15
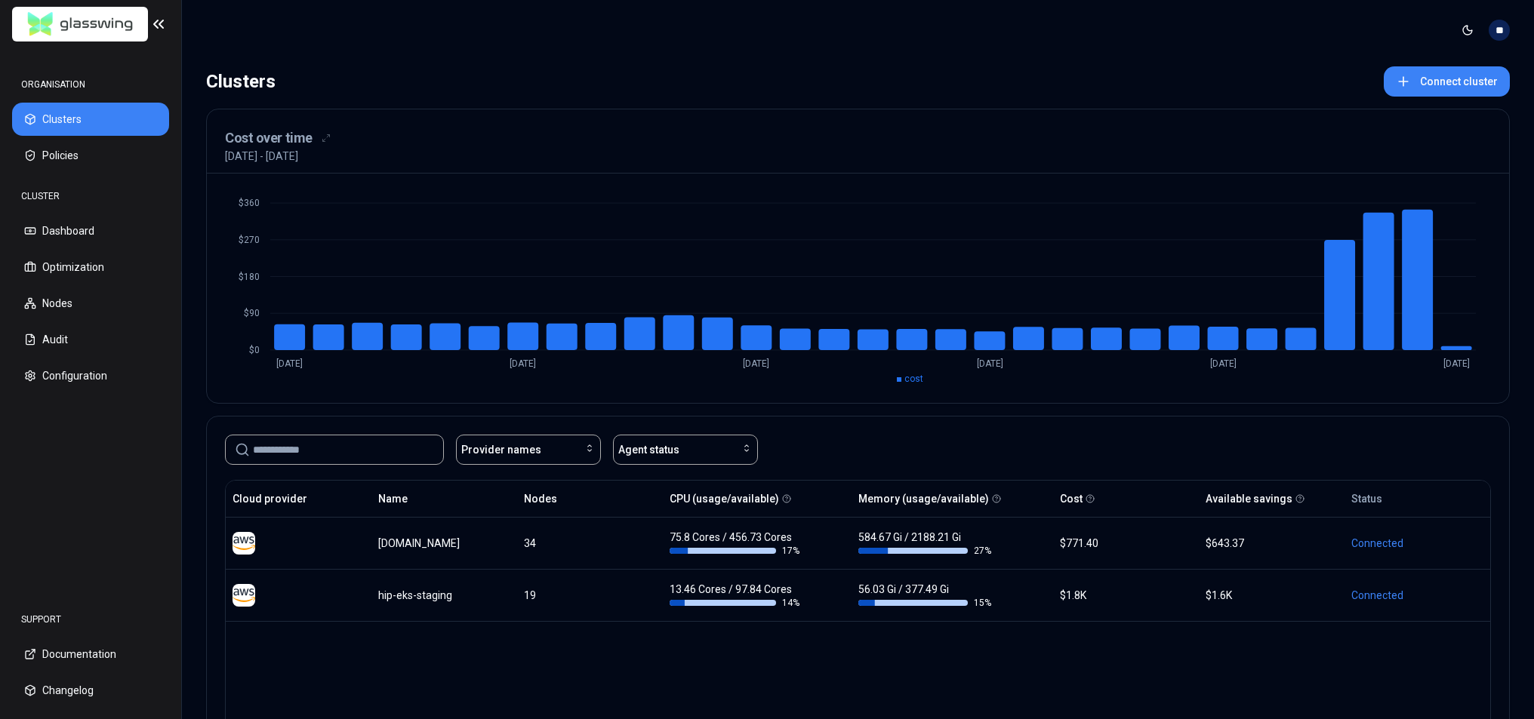
click at [436, 158] on div "[DATE] - [DATE]" at bounding box center [858, 156] width 1266 height 15
drag, startPoint x: 441, startPoint y: 159, endPoint x: 225, endPoint y: 160, distance: 215.8
click at [225, 160] on div "[DATE] - [DATE]" at bounding box center [858, 156] width 1266 height 15
click at [407, 159] on div "[DATE] - [DATE]" at bounding box center [858, 156] width 1266 height 15
